Goal: Check status

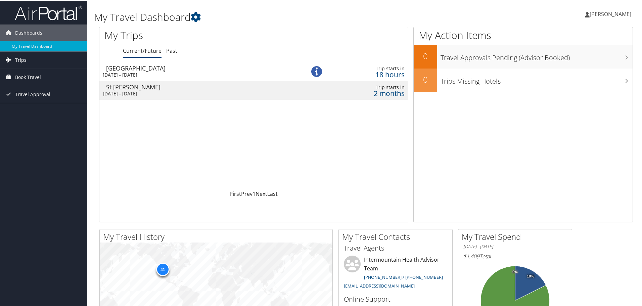
click at [24, 57] on span "Trips" at bounding box center [20, 59] width 11 height 17
click at [148, 68] on div "Las Vegas" at bounding box center [199, 67] width 187 height 6
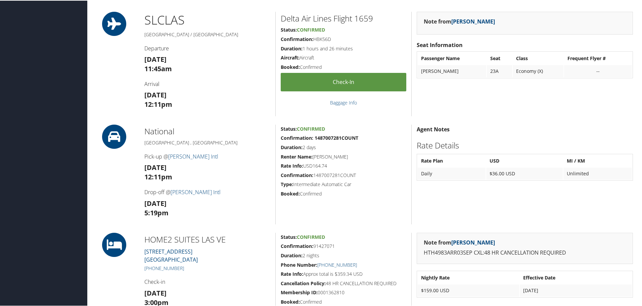
scroll to position [302, 0]
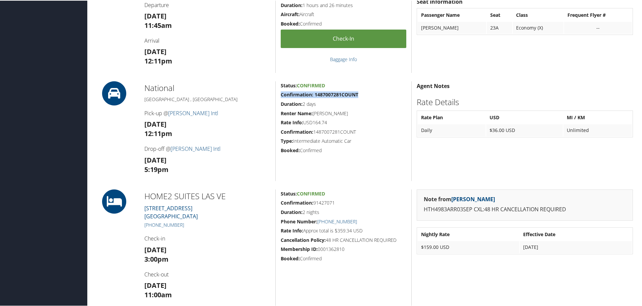
drag, startPoint x: 359, startPoint y: 93, endPoint x: 279, endPoint y: 92, distance: 79.3
click at [279, 92] on div "Status: Confirmed Confirmation: 1487007281COUNT Duration: 2 days Renter Name: […" at bounding box center [343, 131] width 136 height 100
copy strong "Confirmation: 1487007281COUNT"
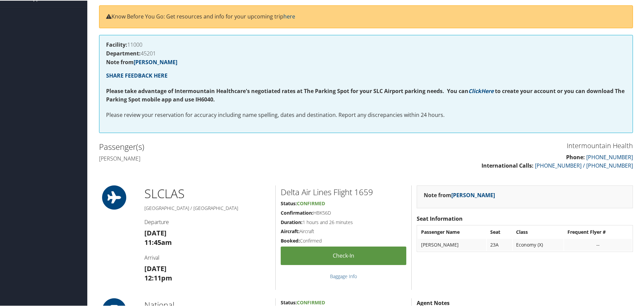
scroll to position [0, 0]
